Goal: Information Seeking & Learning: Learn about a topic

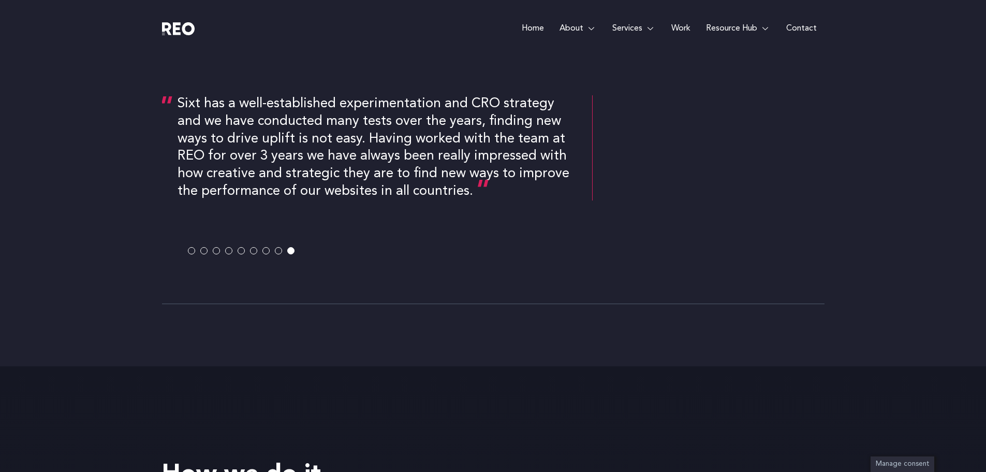
scroll to position [1968, 0]
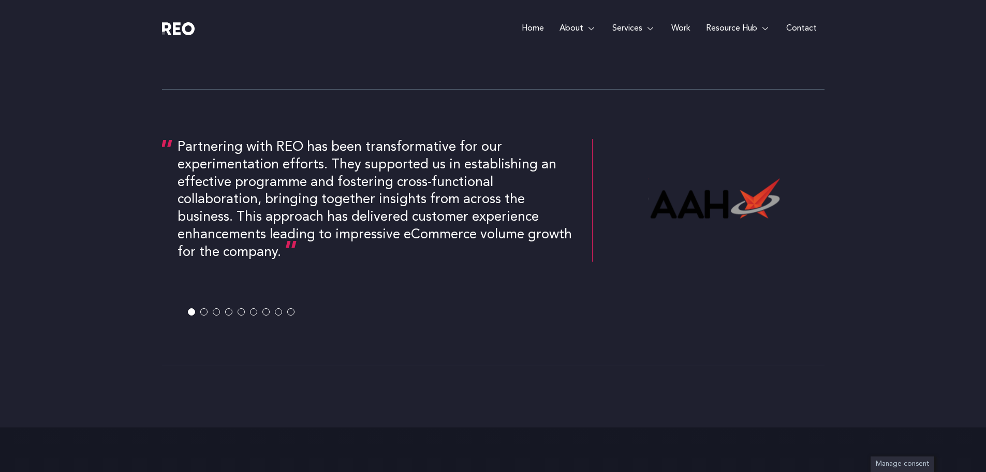
click at [205, 312] on e-page-transition at bounding box center [493, 236] width 986 height 472
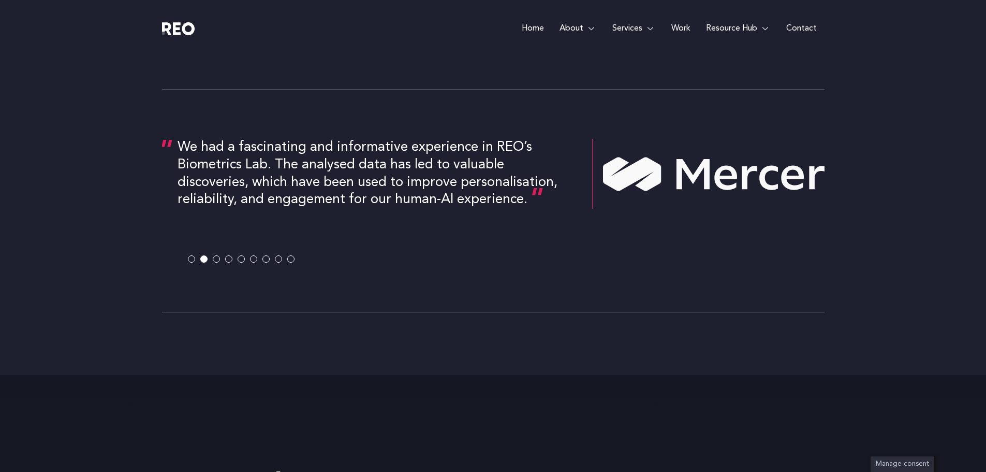
click at [292, 259] on e-page-transition at bounding box center [493, 236] width 986 height 472
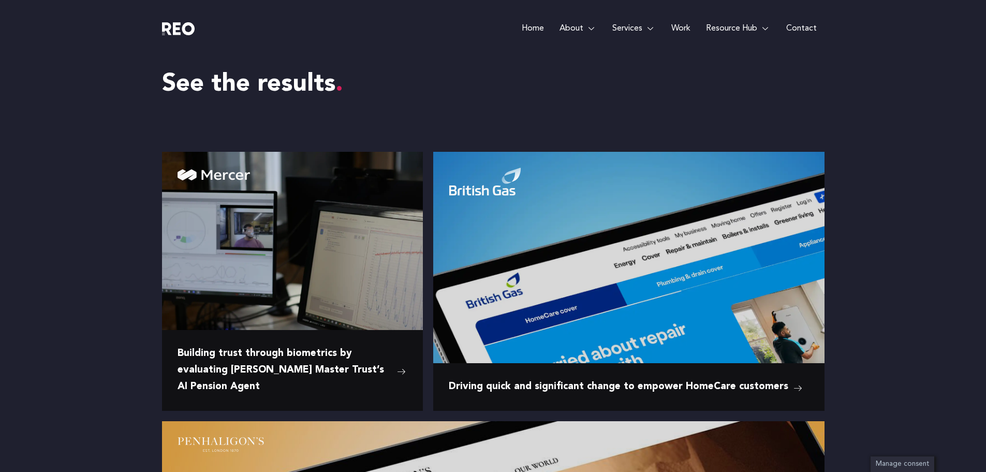
scroll to position [1138, 0]
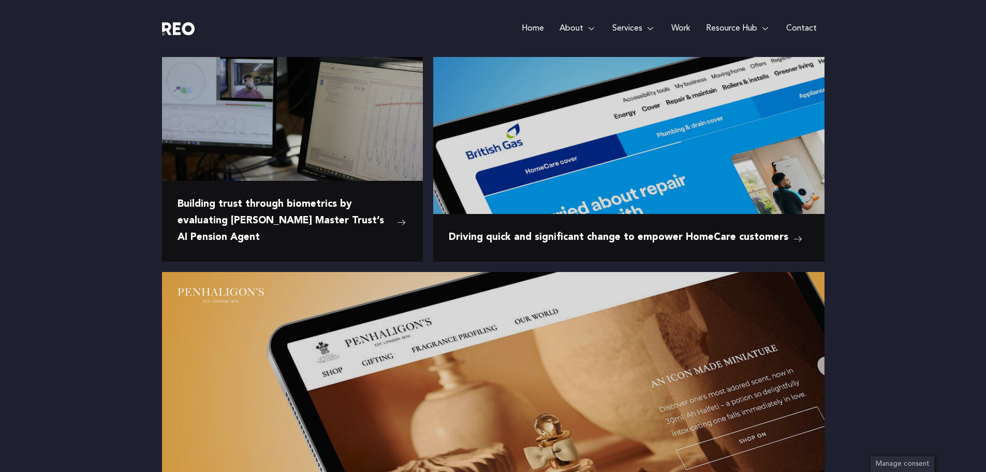
click at [540, 234] on e-page-transition at bounding box center [493, 236] width 986 height 472
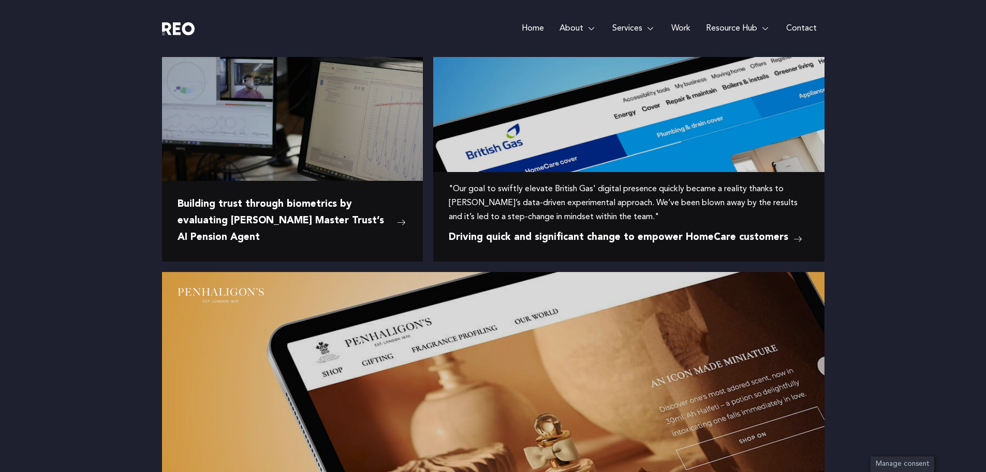
click at [609, 240] on span "Driving quick and significant change to empower HomeCare customers" at bounding box center [619, 237] width 340 height 17
